Goal: Information Seeking & Learning: Learn about a topic

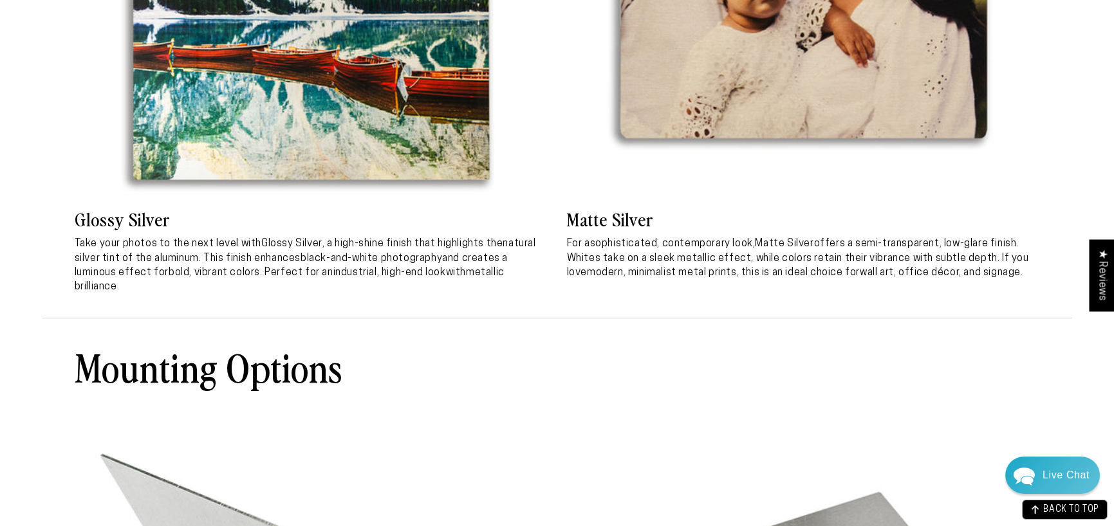
scroll to position [2575, 0]
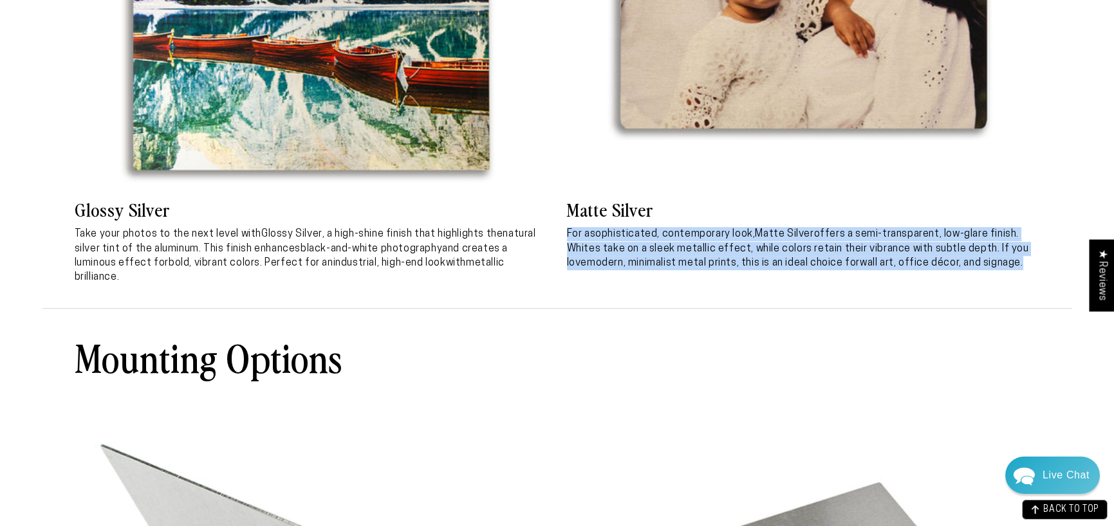
drag, startPoint x: 1036, startPoint y: 270, endPoint x: 564, endPoint y: 239, distance: 472.1
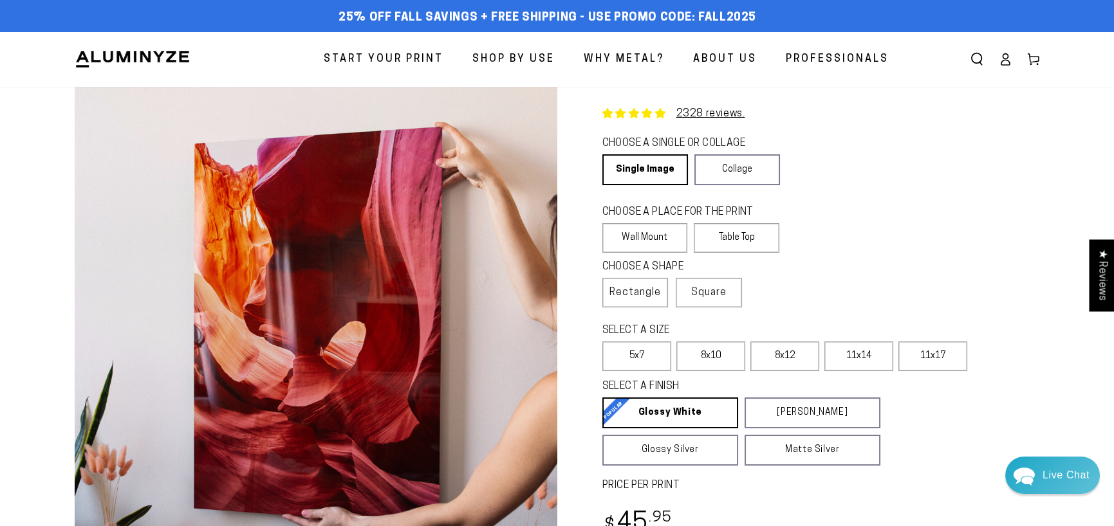
scroll to position [257, 0]
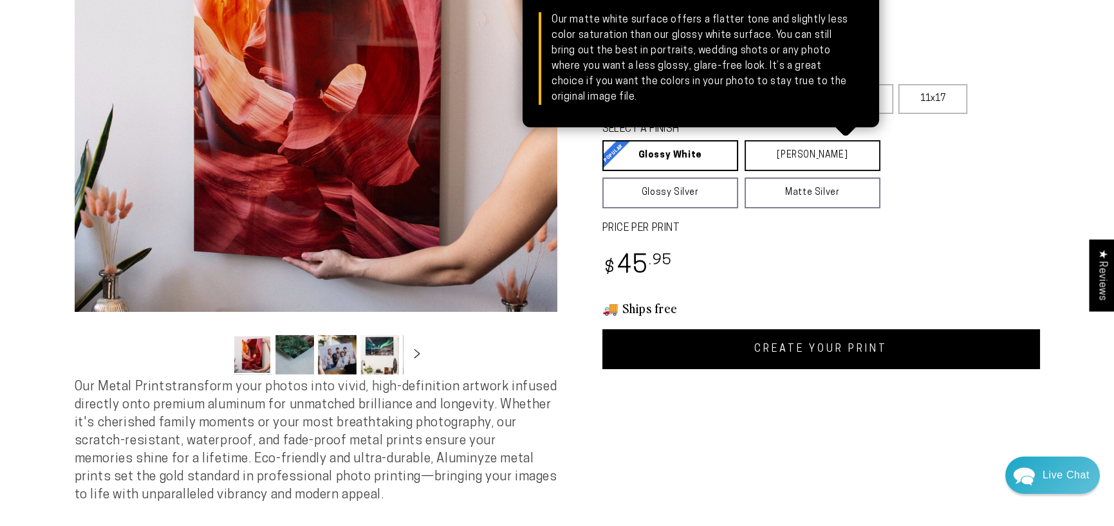
click at [773, 159] on link "Matte White Matte White Our matte white surface offers a flatter tone and sligh…" at bounding box center [813, 155] width 136 height 31
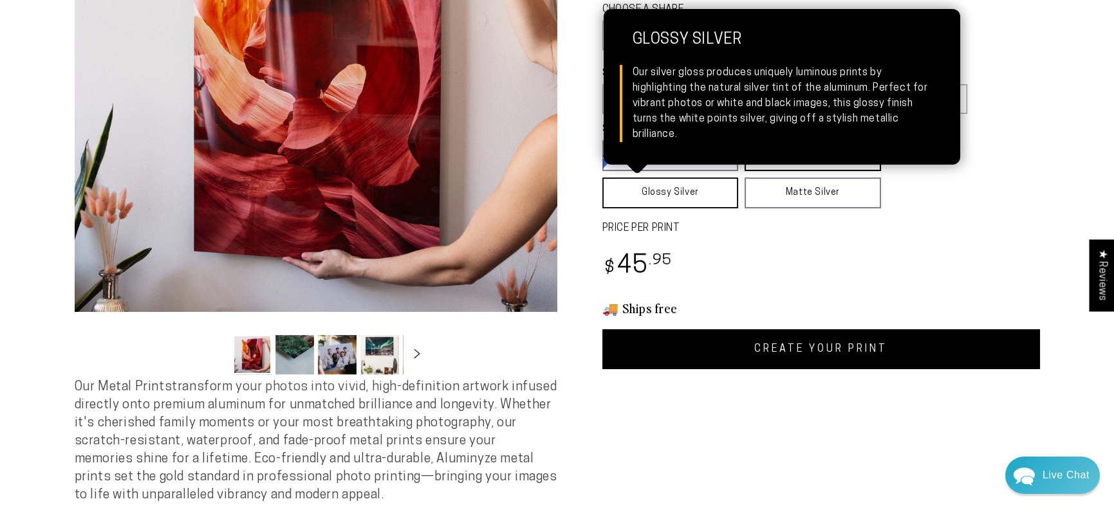
click at [682, 189] on link "Glossy Silver Glossy Silver Our silver gloss produces uniquely luminous prints …" at bounding box center [670, 193] width 136 height 31
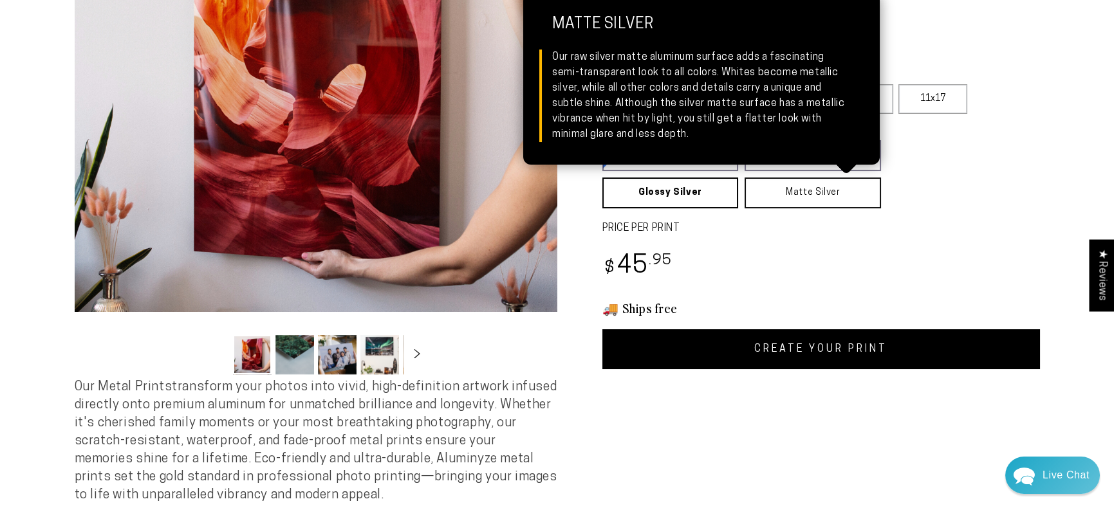
click at [790, 196] on link "Matte Silver Matte Silver Our raw silver matte aluminum surface adds a fascinat…" at bounding box center [813, 193] width 136 height 31
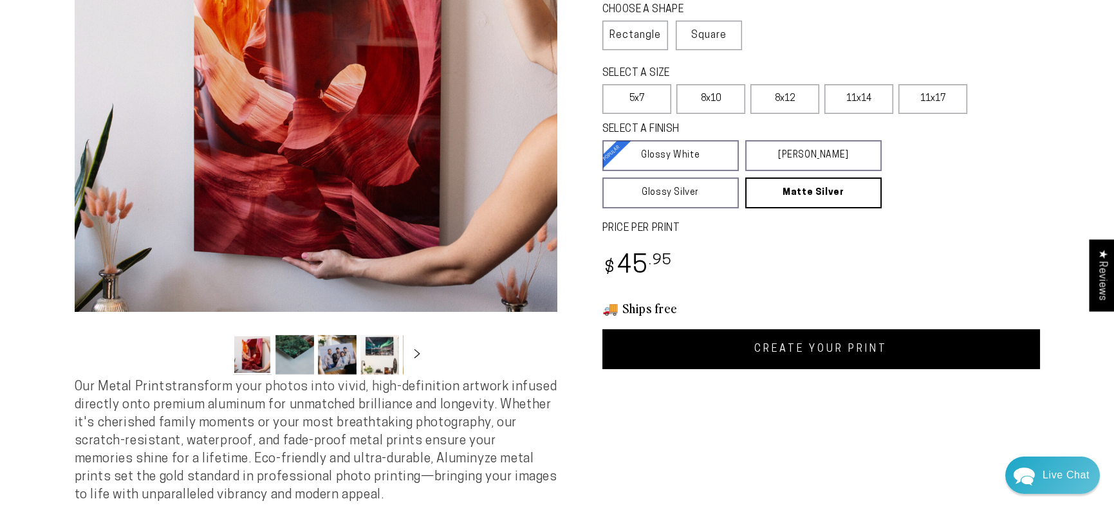
click at [758, 284] on div "Regular price $ 45 .95 Regular price Sale price $ 45 .95" at bounding box center [821, 268] width 438 height 38
click at [422, 359] on icon "Slide right" at bounding box center [416, 354] width 19 height 10
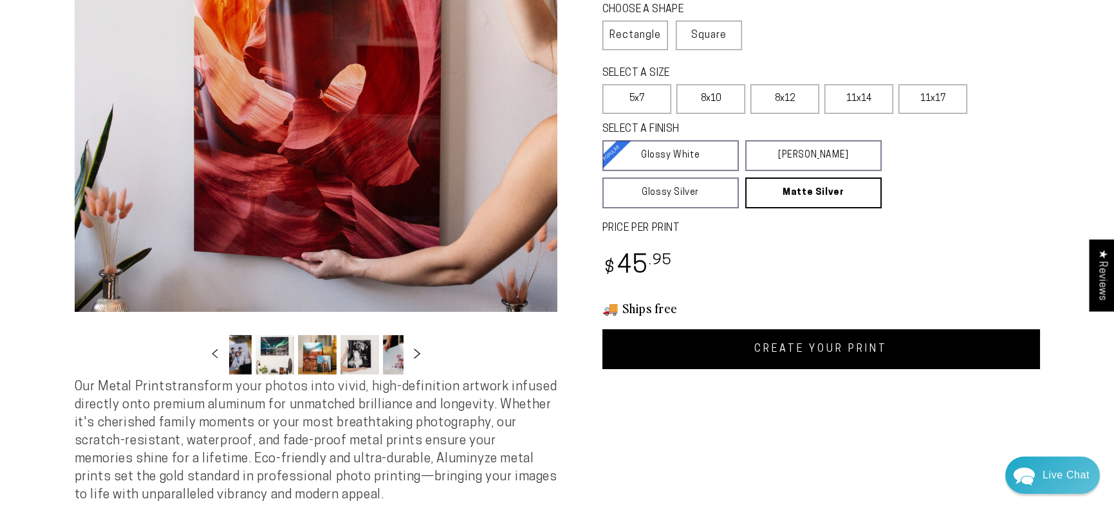
scroll to position [0, 124]
click at [337, 362] on button "Load image 6 in gallery view" at bounding box center [340, 354] width 39 height 39
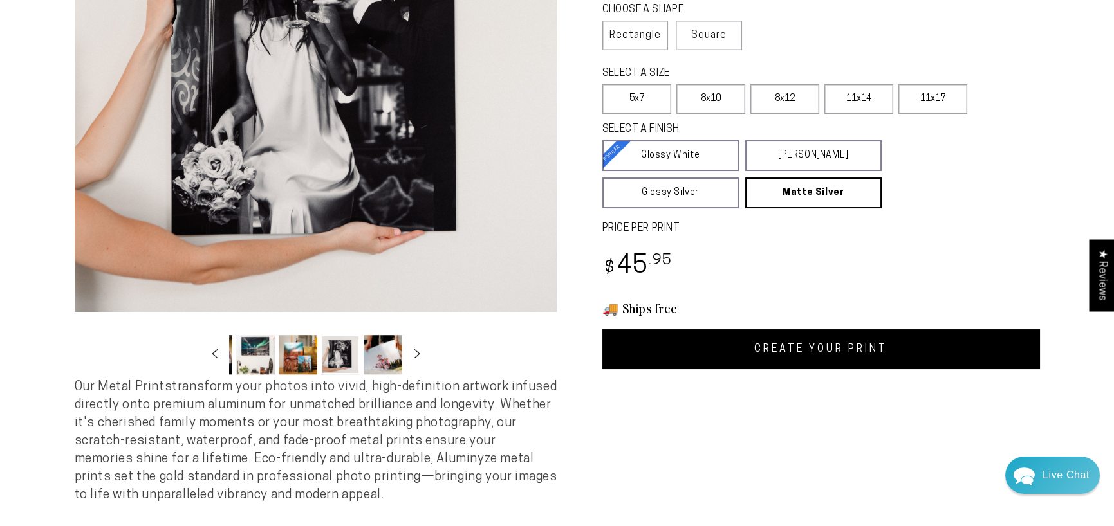
click at [301, 364] on button "Load image 5 in gallery view" at bounding box center [298, 354] width 39 height 39
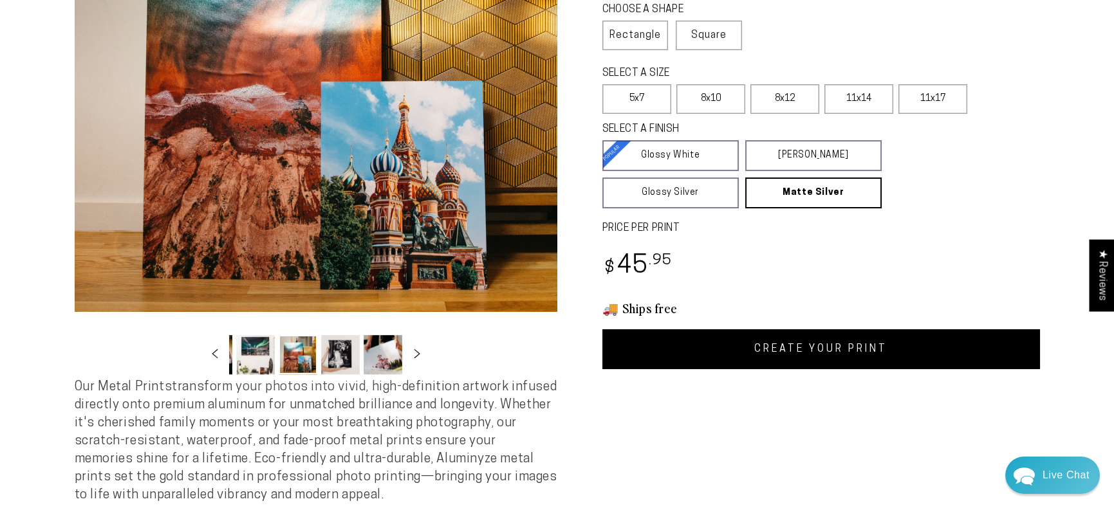
click at [266, 360] on button "Load image 4 in gallery view" at bounding box center [255, 354] width 39 height 39
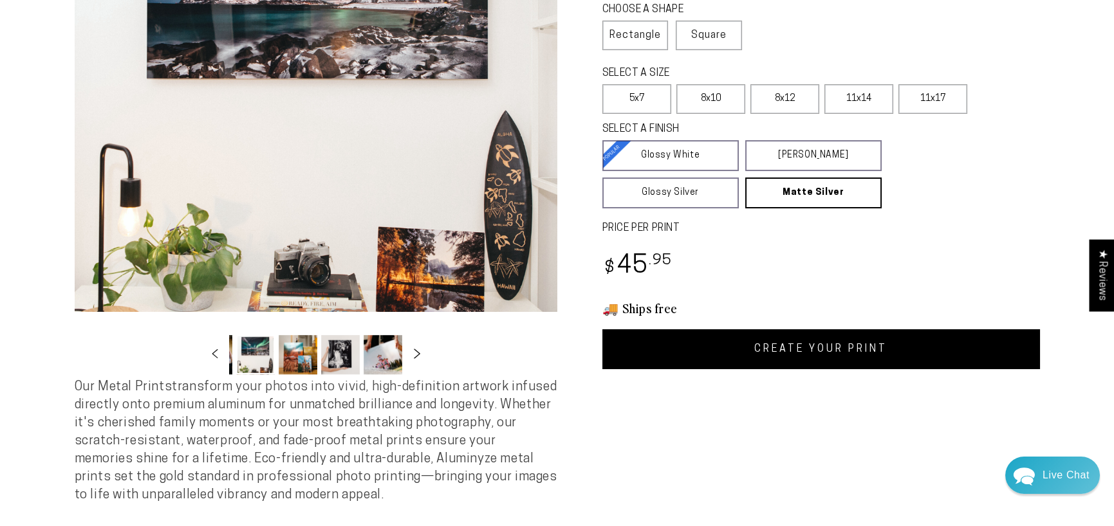
click at [419, 351] on icon "Slide right" at bounding box center [416, 354] width 19 height 10
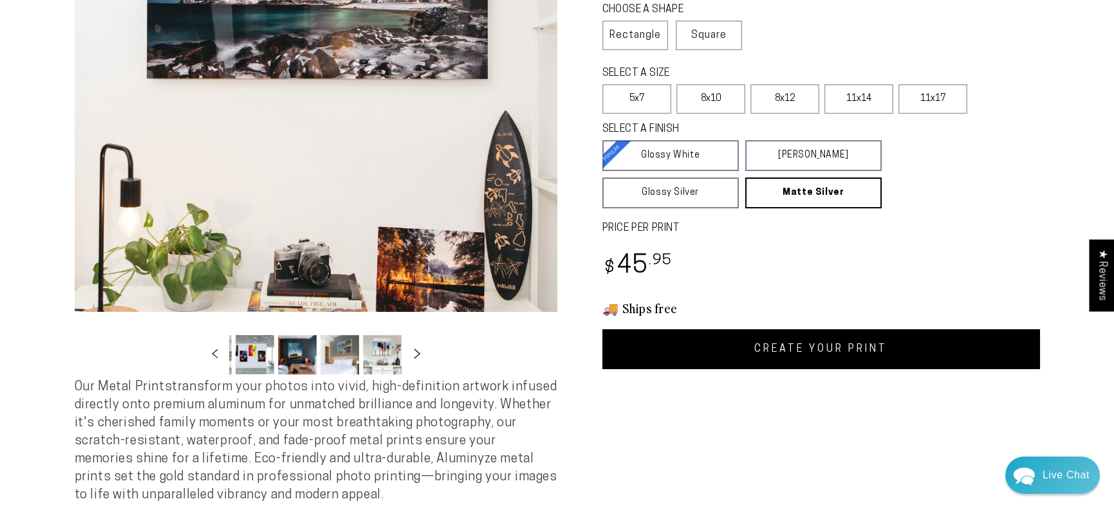
scroll to position [0, 507]
click at [259, 353] on button "Load image 13 in gallery view" at bounding box center [255, 354] width 39 height 39
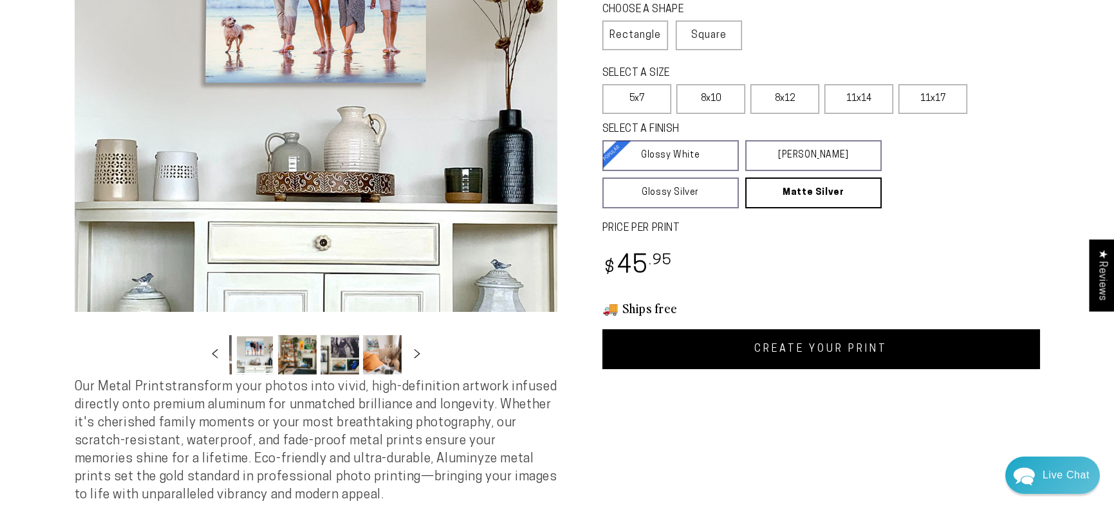
click at [295, 355] on button "Load image 14 in gallery view" at bounding box center [297, 354] width 39 height 39
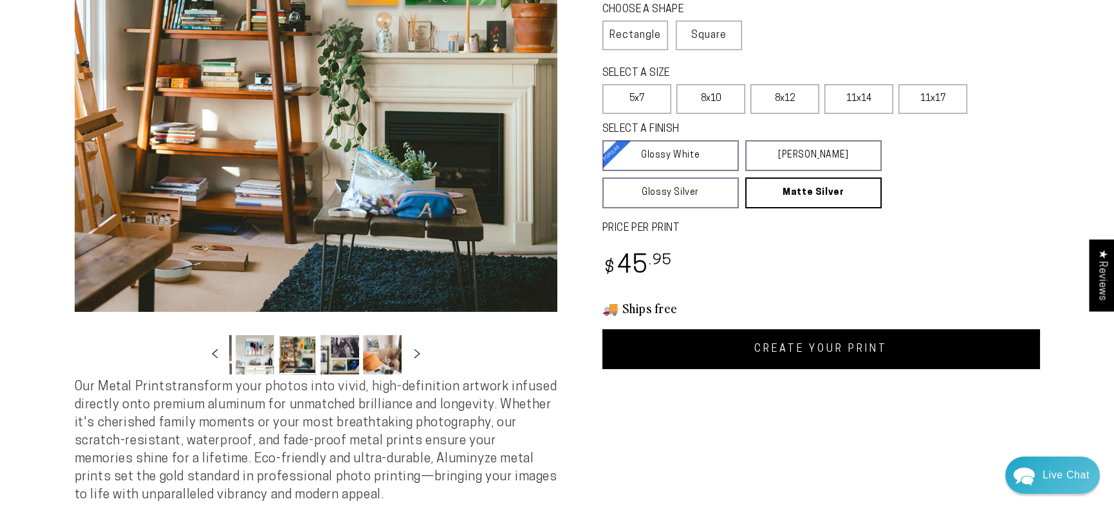
click at [338, 359] on button "Load image 15 in gallery view" at bounding box center [340, 354] width 39 height 39
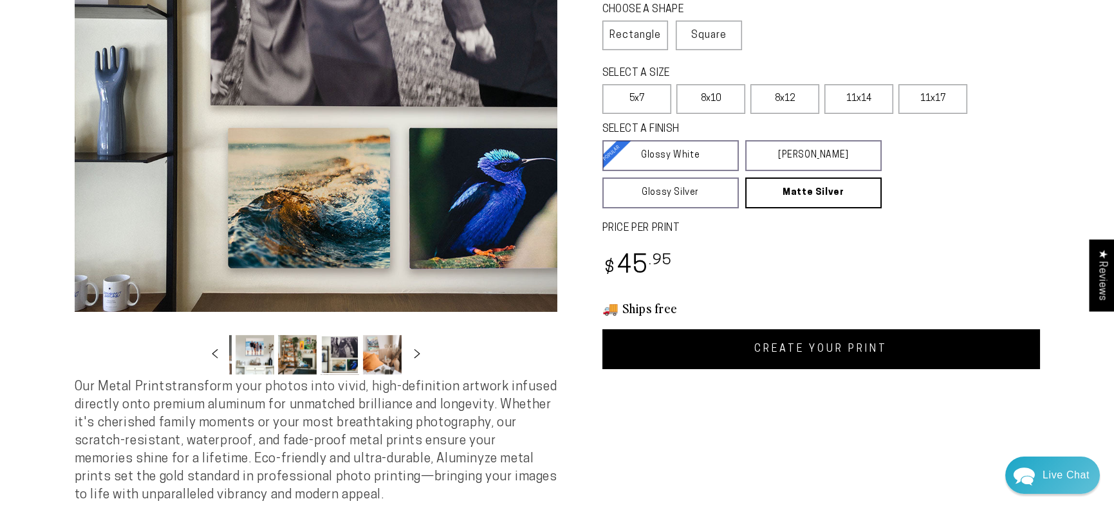
click at [386, 360] on button "Load image 16 in gallery view" at bounding box center [382, 354] width 39 height 39
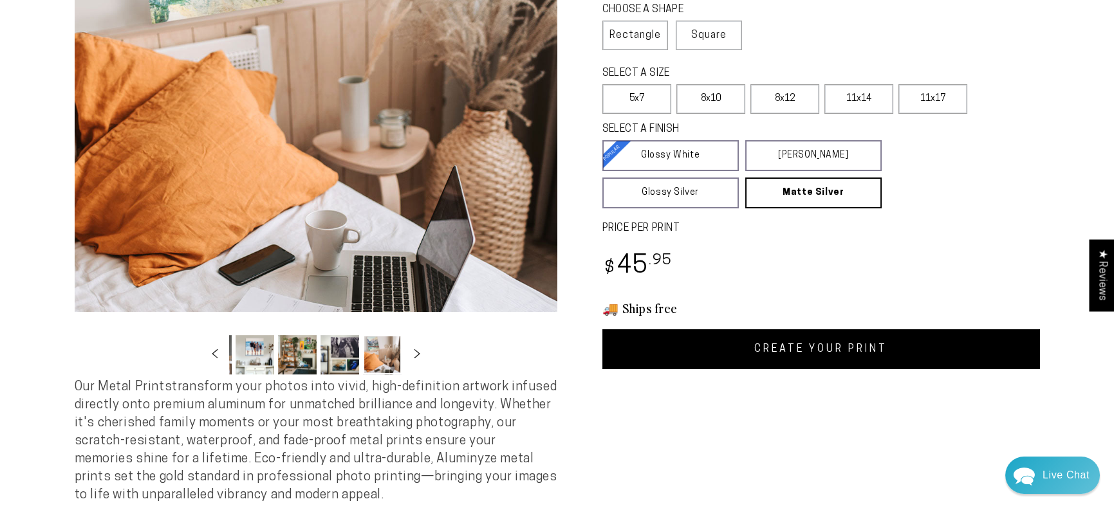
scroll to position [0, 594]
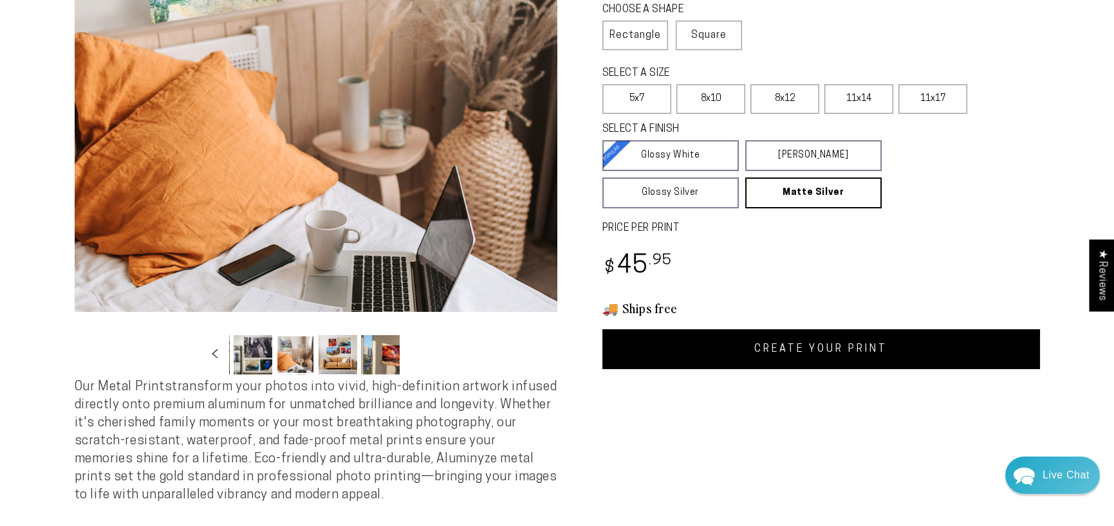
click at [393, 356] on button "Load image 18 in gallery view" at bounding box center [380, 354] width 39 height 39
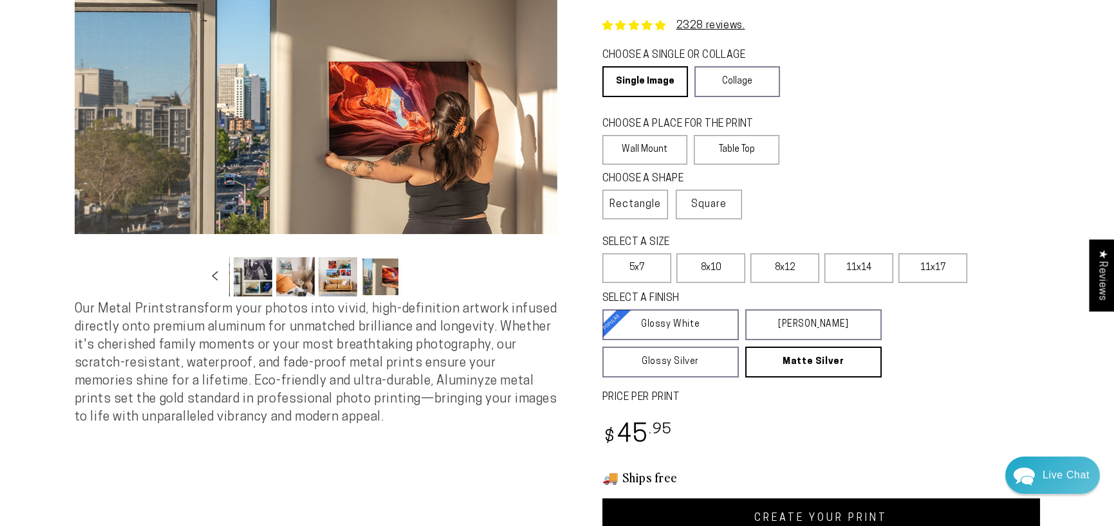
scroll to position [88, 0]
click at [332, 276] on button "Load image 17 in gallery view" at bounding box center [338, 277] width 39 height 39
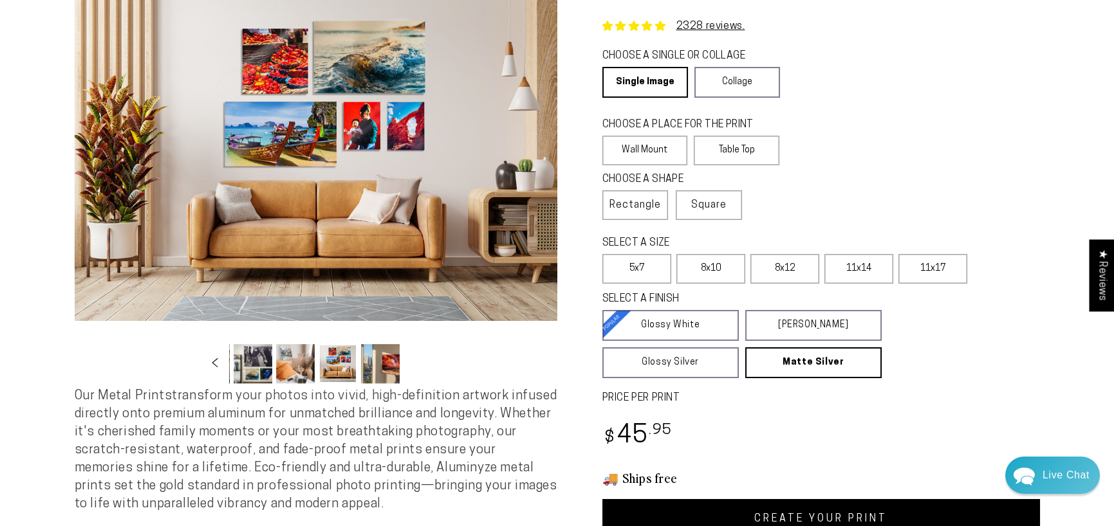
click at [289, 366] on button "Load image 16 in gallery view" at bounding box center [295, 363] width 39 height 39
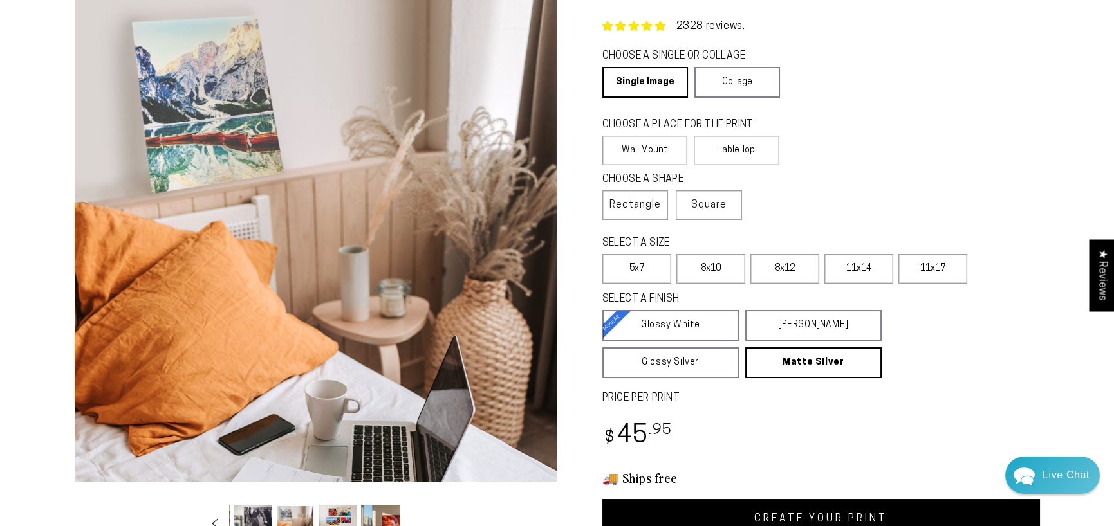
click at [256, 511] on button "Load image 15 in gallery view" at bounding box center [253, 524] width 39 height 39
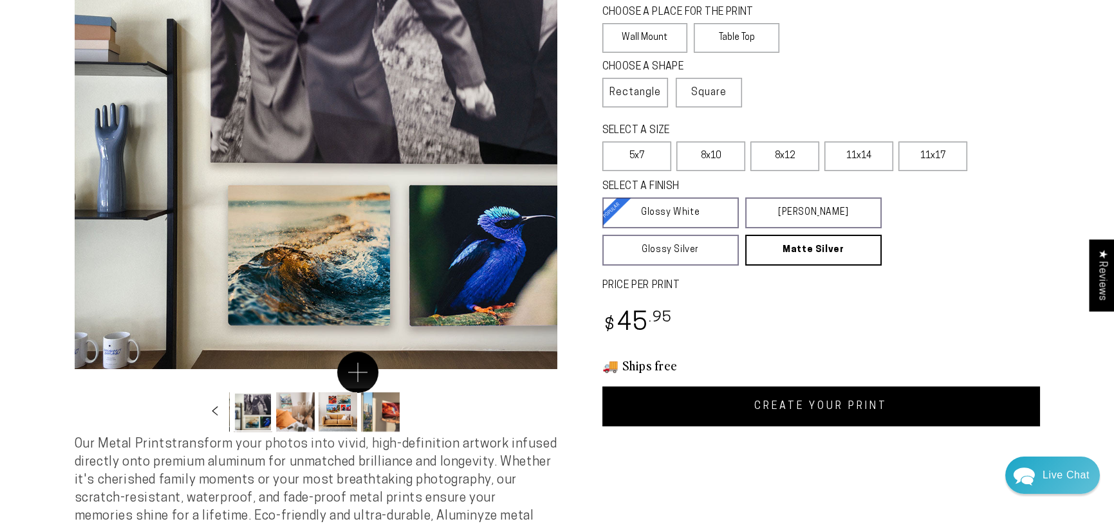
scroll to position [216, 0]
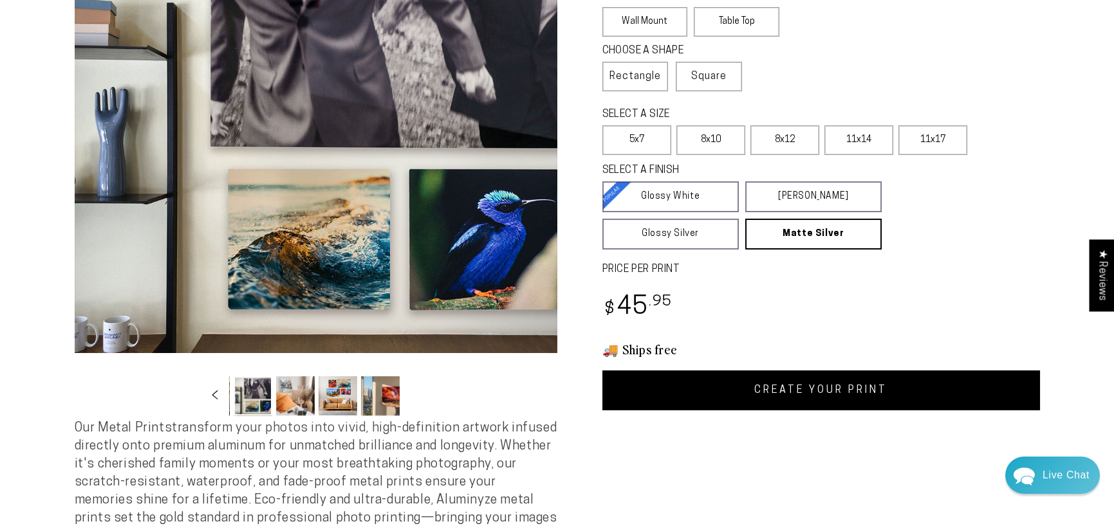
click at [393, 391] on button "Load image 18 in gallery view" at bounding box center [380, 396] width 39 height 39
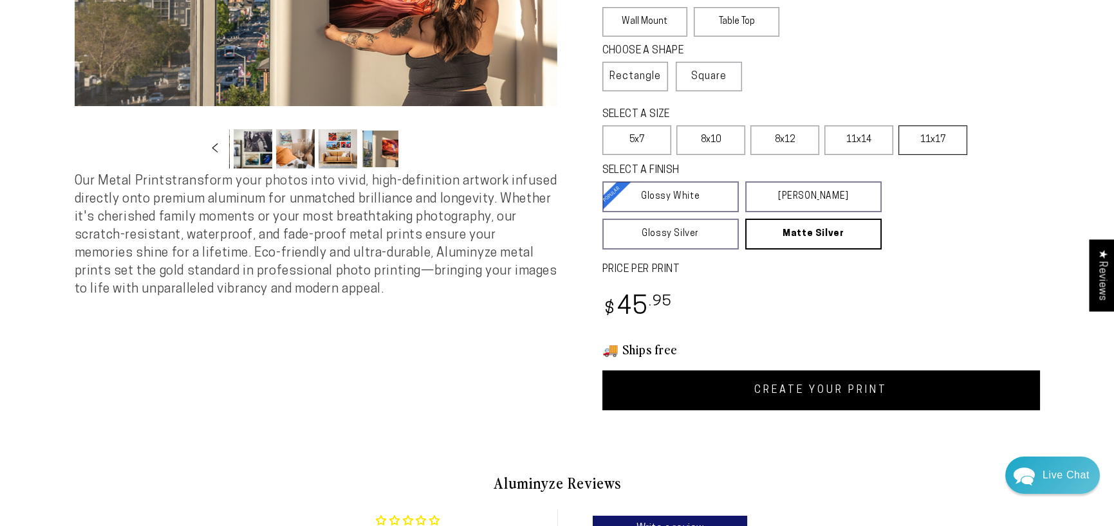
click at [922, 132] on label "11x17" at bounding box center [933, 141] width 69 height 30
click at [770, 136] on label "8x12" at bounding box center [784, 141] width 69 height 30
click at [866, 136] on label "11x14" at bounding box center [859, 141] width 69 height 30
click at [714, 140] on label "8x10" at bounding box center [710, 141] width 69 height 30
click at [818, 91] on div "CHOOSE A SHAPE Learn more Rectangle Square Panoramic" at bounding box center [821, 74] width 438 height 64
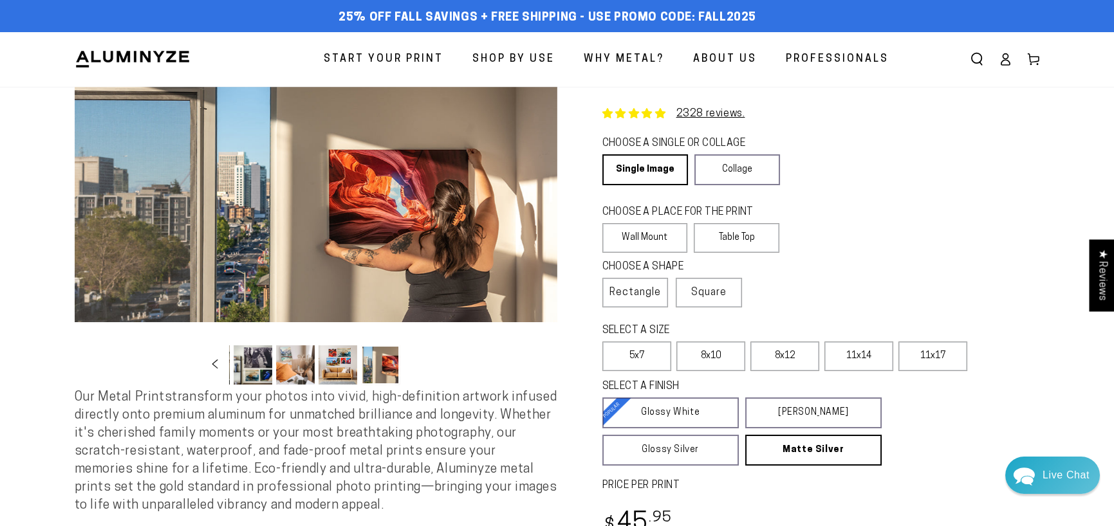
click at [309, 360] on button "Load image 16 in gallery view" at bounding box center [295, 365] width 39 height 39
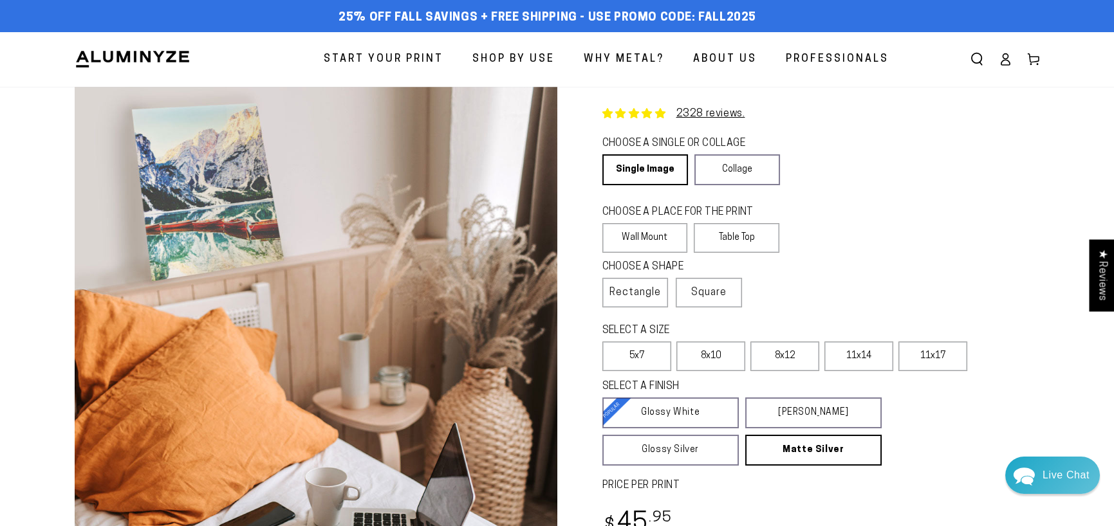
click at [620, 57] on span "Why Metal?" at bounding box center [624, 59] width 80 height 19
